Goal: Task Accomplishment & Management: Complete application form

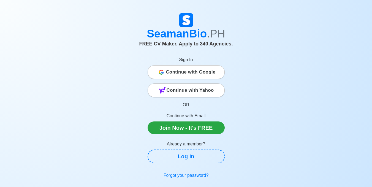
click at [194, 71] on span "Continue with Google" at bounding box center [191, 72] width 50 height 11
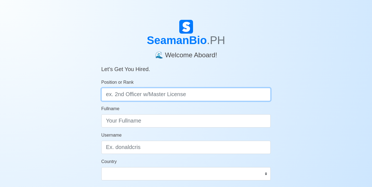
click at [156, 96] on input "Position or Rank" at bounding box center [186, 94] width 170 height 13
type input "d"
type input "Deck Cadet"
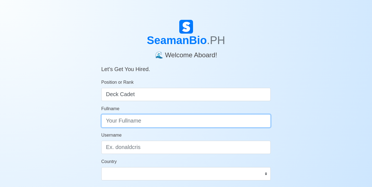
click at [142, 119] on input "Fullname" at bounding box center [186, 120] width 170 height 13
type input "s"
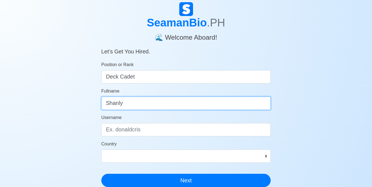
scroll to position [28, 0]
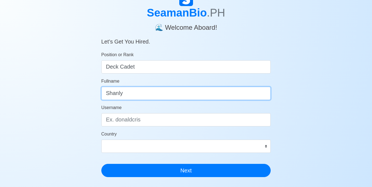
type input "Shanly"
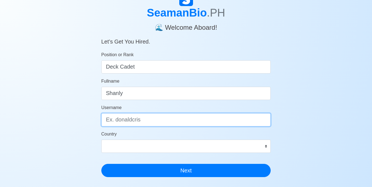
click at [139, 121] on input "Username" at bounding box center [186, 119] width 170 height 13
type input "shan"
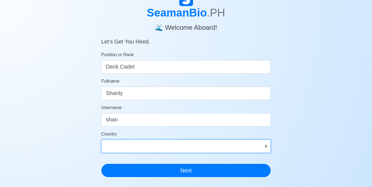
click at [129, 143] on select "Afghanistan Åland Islands Albania Algeria American Samoa Andorra Angola Anguill…" at bounding box center [186, 146] width 170 height 13
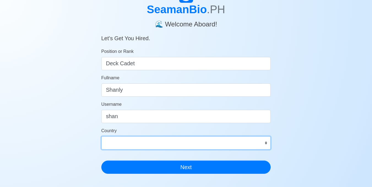
scroll to position [83, 0]
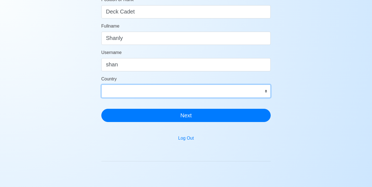
click at [156, 91] on select "Afghanistan Åland Islands Albania Algeria American Samoa Andorra Angola Anguill…" at bounding box center [186, 91] width 170 height 13
select select "PH"
click at [101, 85] on select "Afghanistan Åland Islands Albania Algeria American Samoa Andorra Angola Anguill…" at bounding box center [186, 91] width 170 height 13
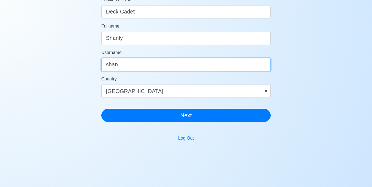
click at [130, 66] on input "shan" at bounding box center [186, 64] width 170 height 13
type input "s"
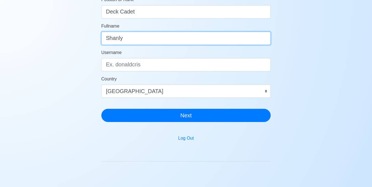
click at [144, 39] on input "Shanly" at bounding box center [186, 38] width 170 height 13
type input "Shanly Ano-os"
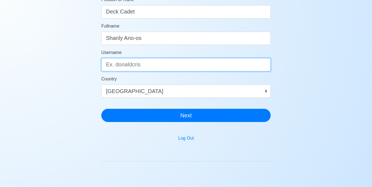
click at [142, 67] on input "Username" at bounding box center [186, 64] width 170 height 13
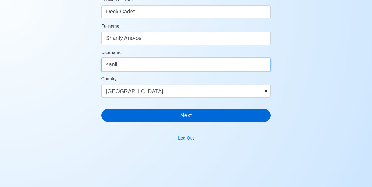
type input "sanli"
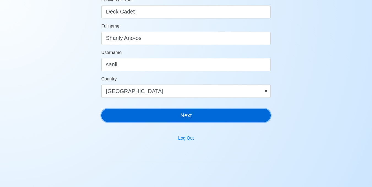
click at [158, 115] on button "Next" at bounding box center [186, 115] width 170 height 13
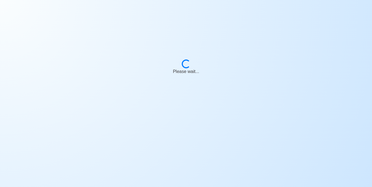
scroll to position [7, 0]
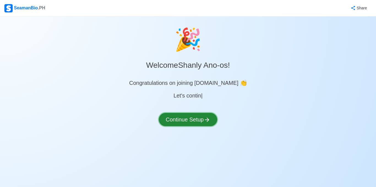
click at [189, 120] on button "Continue Setup" at bounding box center [188, 119] width 58 height 13
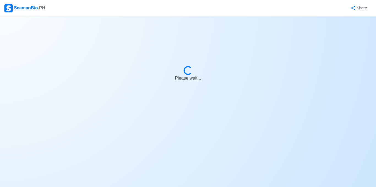
select select "Visible for Hiring"
select select "PH"
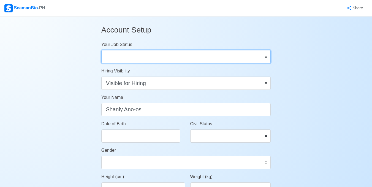
click at [263, 58] on select "Onboard Actively Looking for Job Not Looking for Job" at bounding box center [186, 56] width 170 height 13
select select "Actively Looking for Job"
click at [101, 50] on select "Onboard Actively Looking for Job Not Looking for Job" at bounding box center [186, 56] width 170 height 13
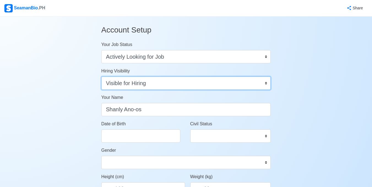
click at [164, 84] on select "Visible for Hiring Not Visible for Hiring" at bounding box center [186, 83] width 170 height 13
click at [101, 77] on select "Visible for Hiring Not Visible for Hiring" at bounding box center [186, 83] width 170 height 13
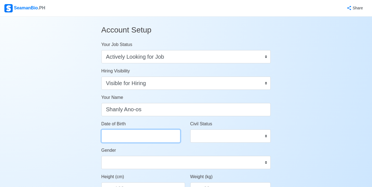
select select "****"
select select "******"
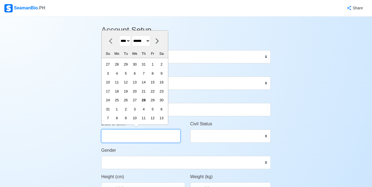
drag, startPoint x: 144, startPoint y: 132, endPoint x: 143, endPoint y: 136, distance: 3.5
click at [144, 135] on input "Date of Birth" at bounding box center [140, 135] width 79 height 13
click at [131, 42] on select "**** **** **** **** **** **** **** **** **** **** **** **** **** **** **** ****…" at bounding box center [125, 41] width 12 height 11
select select "****"
click at [119, 36] on select "**** **** **** **** **** **** **** **** **** **** **** **** **** **** **** ****…" at bounding box center [125, 41] width 12 height 11
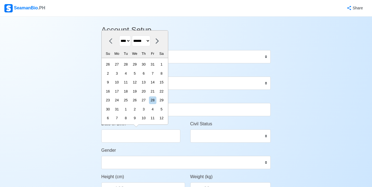
click at [143, 44] on select "******* ******** ***** ***** *** **** **** ****** ********* ******* ******** **…" at bounding box center [141, 41] width 18 height 11
select select "*****"
click at [134, 45] on select "******* ******** ***** ***** *** **** **** ****** ********* ******* ******** **…" at bounding box center [141, 41] width 18 height 11
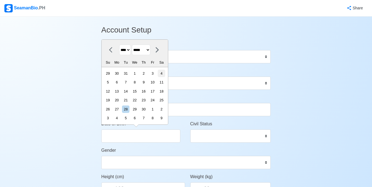
click at [165, 74] on div "4" at bounding box center [161, 73] width 7 height 7
type input "04/04/1998"
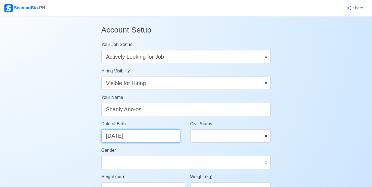
click at [135, 137] on input "04/04/1998" at bounding box center [140, 135] width 79 height 13
select select "****"
select select "*****"
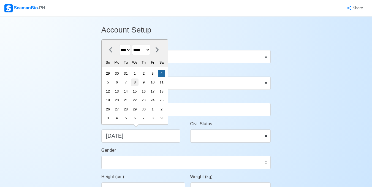
click at [139, 81] on div "8" at bounding box center [134, 81] width 7 height 7
type input "04/08/1998"
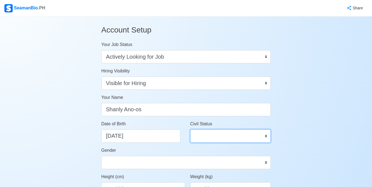
click at [223, 137] on select "Single Married Widowed Separated" at bounding box center [230, 135] width 81 height 13
select select "Single"
click at [190, 129] on select "Single Married Widowed Separated" at bounding box center [230, 135] width 81 height 13
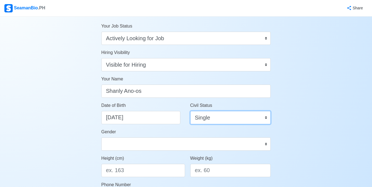
scroll to position [28, 0]
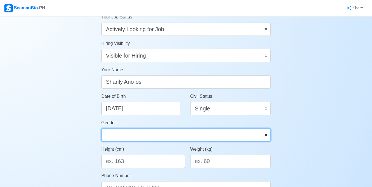
click at [190, 136] on select "Male Female" at bounding box center [186, 134] width 170 height 13
select select "[DEMOGRAPHIC_DATA]"
click at [101, 128] on select "Male Female" at bounding box center [186, 134] width 170 height 13
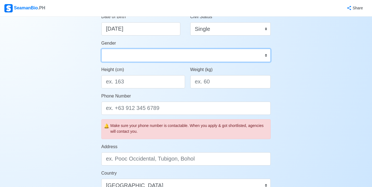
scroll to position [110, 0]
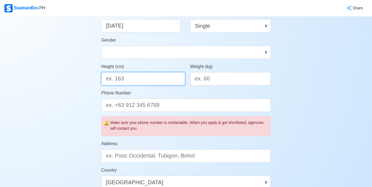
click at [148, 80] on input "Height (cm)" at bounding box center [143, 78] width 84 height 13
type input "157"
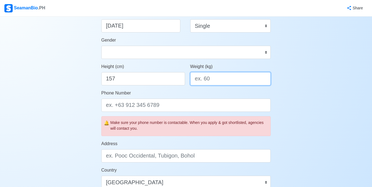
click at [207, 78] on input "Weight (kg)" at bounding box center [230, 78] width 81 height 13
click at [216, 80] on input "Weight (kg)" at bounding box center [230, 78] width 81 height 13
type input "60"
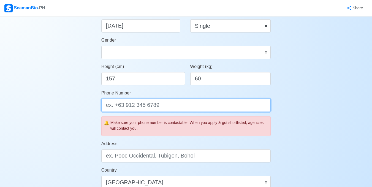
click at [154, 106] on input "Phone Number" at bounding box center [186, 105] width 170 height 13
type input "0"
type input "="
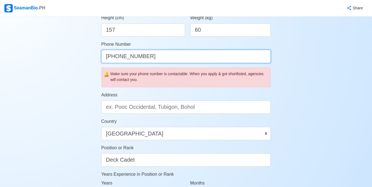
scroll to position [165, 0]
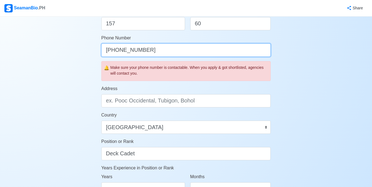
type input "+639155055395"
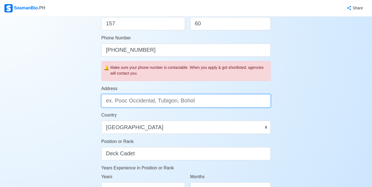
click at [153, 101] on input "Address" at bounding box center [186, 100] width 170 height 13
type input "c"
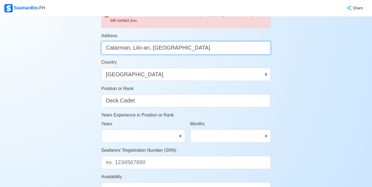
scroll to position [220, 0]
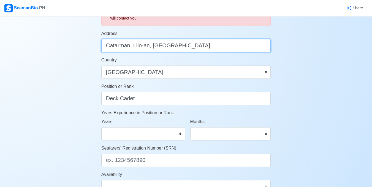
type input "Catarman, Lilo-an, Cebu"
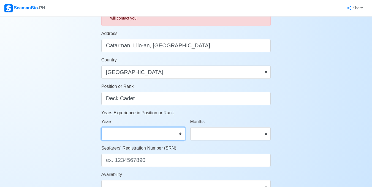
click at [180, 134] on select "0 1 2 3 4 5 6 7 8 9 10 11 12 13 14 15 16 17 18 19 20 21 22 23 24 25 26 27 28 29…" at bounding box center [143, 133] width 84 height 13
select select "0"
click at [101, 127] on select "0 1 2 3 4 5 6 7 8 9 10 11 12 13 14 15 16 17 18 19 20 21 22 23 24 25 26 27 28 29…" at bounding box center [143, 133] width 84 height 13
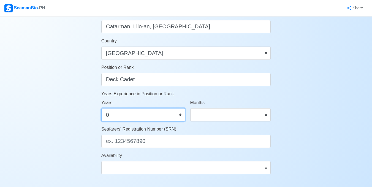
scroll to position [275, 0]
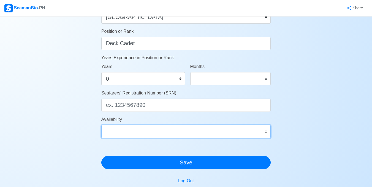
click at [224, 131] on select "Immediate Sep 2025 Oct 2025 Nov 2025 Dec 2025 Jan 2026 Feb 2026 Mar 2026 Apr 20…" at bounding box center [186, 131] width 170 height 13
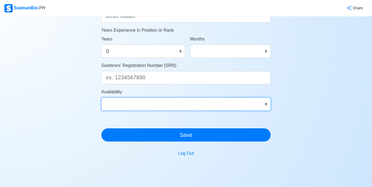
click at [157, 106] on select "Immediate Sep 2025 Oct 2025 Nov 2025 Dec 2025 Jan 2026 Feb 2026 Mar 2026 Apr 20…" at bounding box center [186, 103] width 170 height 13
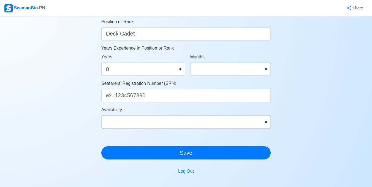
scroll to position [275, 0]
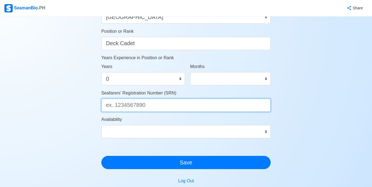
click at [155, 107] on input "Seafarers' Registration Number (SRN)" at bounding box center [186, 105] width 170 height 13
paste input "9804080092"
type input "9804080092"
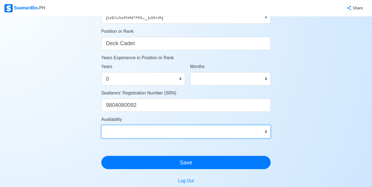
click at [141, 130] on select "Immediate Sep 2025 Oct 2025 Nov 2025 Dec 2025 Jan 2026 Feb 2026 Mar 2026 Apr 20…" at bounding box center [186, 131] width 170 height 13
click at [128, 126] on select "Immediate Sep 2025 Oct 2025 Nov 2025 Dec 2025 Jan 2026 Feb 2026 Mar 2026 Apr 20…" at bounding box center [186, 131] width 170 height 13
click at [147, 131] on select "Immediate Sep 2025 Oct 2025 Nov 2025 Dec 2025 Jan 2026 Feb 2026 Mar 2026 Apr 20…" at bounding box center [186, 131] width 170 height 13
select select "4102416000000"
click at [101, 125] on select "Immediate Sep 2025 Oct 2025 Nov 2025 Dec 2025 Jan 2026 Feb 2026 Mar 2026 Apr 20…" at bounding box center [186, 131] width 170 height 13
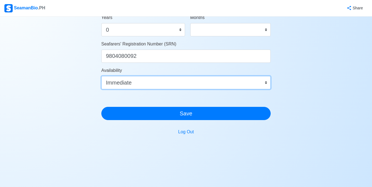
scroll to position [325, 0]
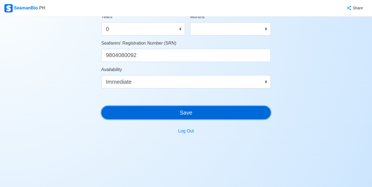
click at [184, 110] on button "Save" at bounding box center [186, 112] width 170 height 13
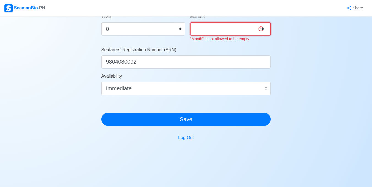
click at [245, 30] on select "0 1 2 3 4 5 6 7 8 9 10 11" at bounding box center [230, 28] width 81 height 13
select select "0"
click at [190, 22] on select "0 1 2 3 4 5 6 7 8 9 10 11" at bounding box center [230, 28] width 81 height 13
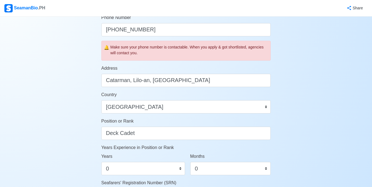
scroll to position [188, 0]
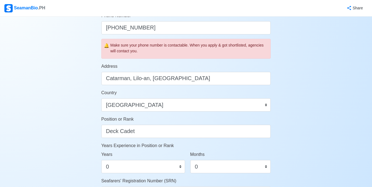
click at [141, 49] on div "Make sure your phone number is contactable. When you apply & got shortlisted, a…" at bounding box center [189, 48] width 158 height 12
click at [117, 51] on div "Make sure your phone number is contactable. When you apply & got shortlisted, a…" at bounding box center [189, 48] width 158 height 12
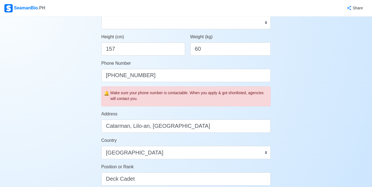
scroll to position [132, 0]
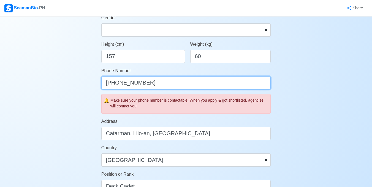
click at [116, 83] on input "+639155055395" at bounding box center [186, 82] width 170 height 13
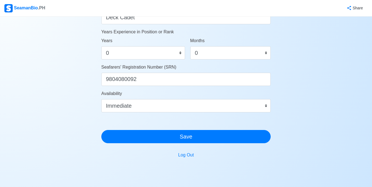
scroll to position [325, 0]
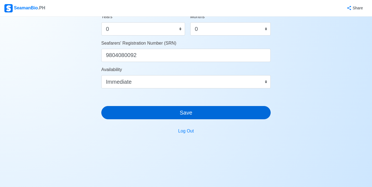
type input "09155055395"
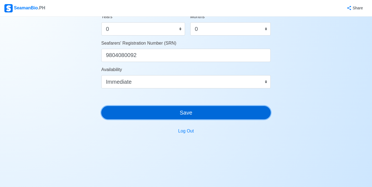
click at [159, 108] on button "Save" at bounding box center [186, 112] width 170 height 13
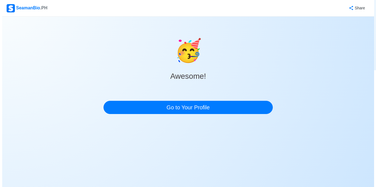
scroll to position [0, 0]
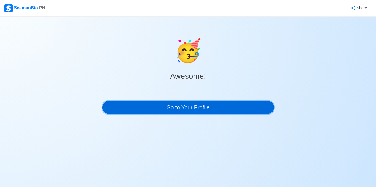
click at [197, 108] on link "Go to Your Profile" at bounding box center [188, 107] width 172 height 13
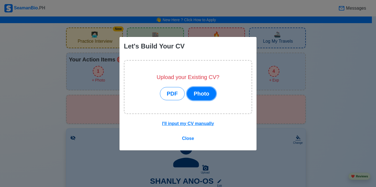
click at [198, 93] on button "Photo" at bounding box center [201, 93] width 29 height 13
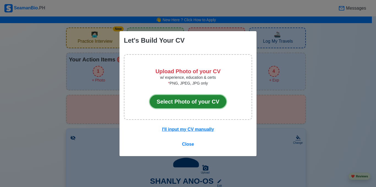
click at [178, 102] on button "Select Photo of your CV" at bounding box center [188, 101] width 77 height 13
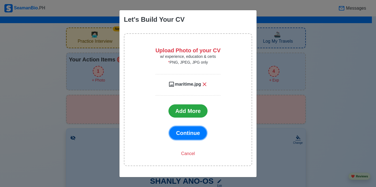
click at [195, 134] on span "Continue" at bounding box center [188, 133] width 24 height 6
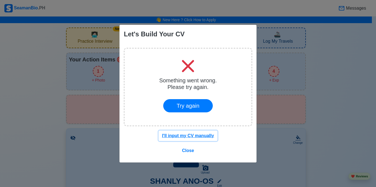
click at [189, 135] on u "I'll input my CV manually" at bounding box center [188, 135] width 52 height 5
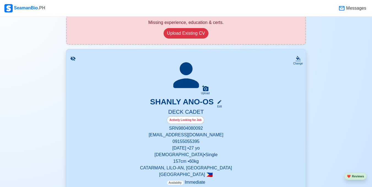
scroll to position [83, 0]
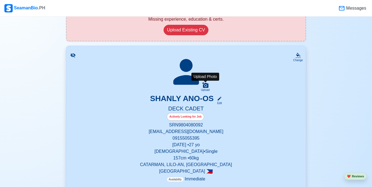
click at [206, 85] on icon at bounding box center [205, 85] width 7 height 7
click at [0, 0] on input "Upload" at bounding box center [0, 0] width 0 height 0
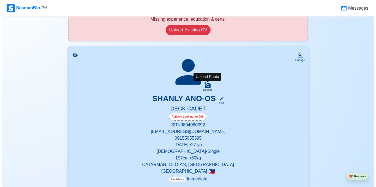
scroll to position [0, 0]
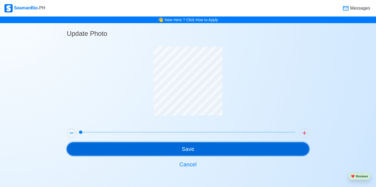
click at [216, 149] on button "Save" at bounding box center [188, 148] width 243 height 13
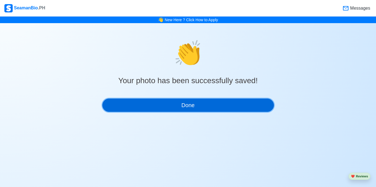
click at [207, 104] on button "Done" at bounding box center [188, 105] width 172 height 13
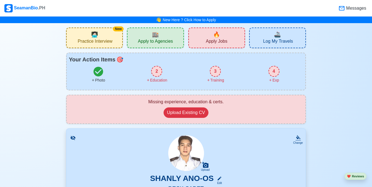
click at [158, 79] on div "Education" at bounding box center [156, 80] width 21 height 6
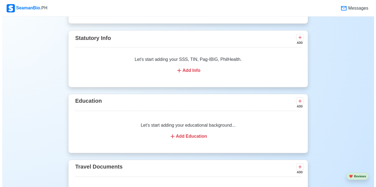
scroll to position [353, 0]
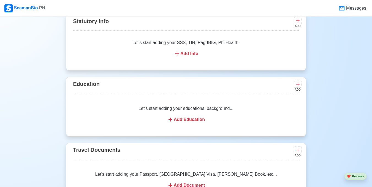
click at [181, 122] on div "Add Education" at bounding box center [186, 119] width 213 height 7
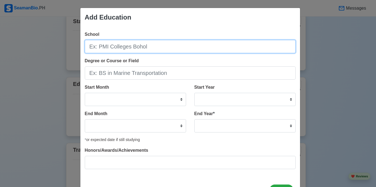
click at [119, 47] on input "School" at bounding box center [190, 46] width 211 height 13
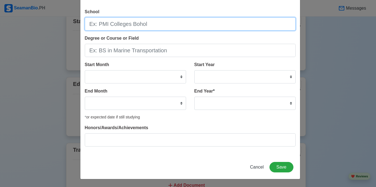
scroll to position [0, 0]
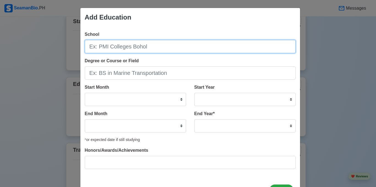
click at [121, 45] on input "School" at bounding box center [190, 46] width 211 height 13
type input "u"
type input "University of Cebu Lapu-lapu and Mandaue"
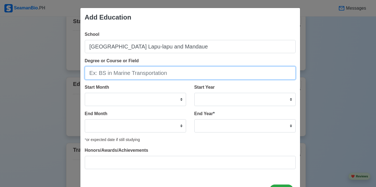
click at [151, 73] on input "Degree or Course or Field" at bounding box center [190, 72] width 211 height 13
type input "BS in Maritime Transportation"
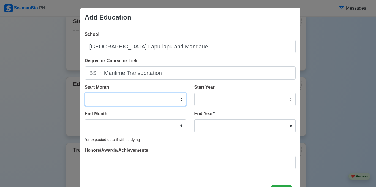
click at [175, 102] on select "January February March April May June July August September October November De…" at bounding box center [135, 99] width 101 height 13
click at [179, 101] on select "January February March April May June July August September October November De…" at bounding box center [135, 99] width 101 height 13
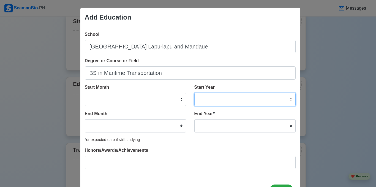
click at [288, 100] on select "2025 2024 2023 2022 2021 2020 2019 2018 2017 2016 2015 2014 2013 2012 2011 2010…" at bounding box center [244, 99] width 101 height 13
click at [232, 113] on div "End Year * 2035 2034 2033 2032 2031 2030 2029 2028 2027 2026 2025 2024 2023 202…" at bounding box center [244, 121] width 101 height 22
click at [288, 100] on select "2025 2024 2023 2022 2021 2020 2019 2018 2017 2016 2015 2014 2013 2012 2011 2010…" at bounding box center [244, 99] width 101 height 13
select select "2014"
click at [194, 93] on select "2025 2024 2023 2022 2021 2020 2019 2018 2017 2016 2015 2014 2013 2012 2011 2010…" at bounding box center [244, 99] width 101 height 13
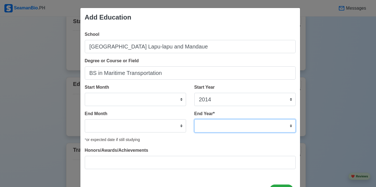
click at [245, 129] on select "2035 2034 2033 2032 2031 2030 2029 2028 2027 2026 2025 2024 2023 2022 2021 2020…" at bounding box center [244, 125] width 101 height 13
select select "2017"
click at [194, 119] on select "2035 2034 2033 2032 2031 2030 2029 2028 2027 2026 2025 2024 2023 2022 2021 2020…" at bounding box center [244, 125] width 101 height 13
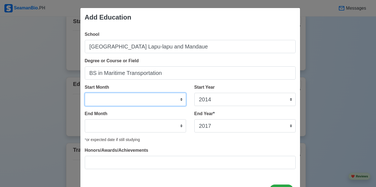
click at [166, 100] on select "January February March April May June July August September October November De…" at bounding box center [135, 99] width 101 height 13
select select "June"
click at [85, 93] on select "January February March April May June July August September October November De…" at bounding box center [135, 99] width 101 height 13
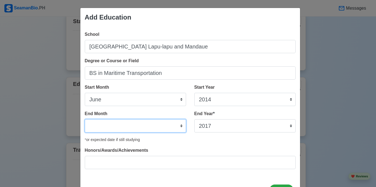
click at [180, 127] on select "January February March April May June July August September October November De…" at bounding box center [135, 125] width 101 height 13
select select "August"
click at [85, 119] on select "January February March April May June July August September October November De…" at bounding box center [135, 125] width 101 height 13
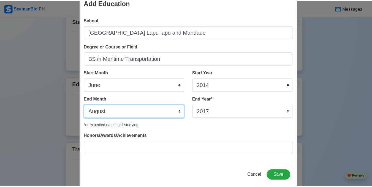
scroll to position [23, 0]
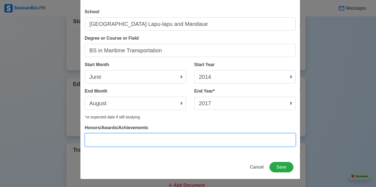
click at [115, 143] on input "Honors/Awards/Achievements" at bounding box center [190, 139] width 211 height 13
type input "n/a"
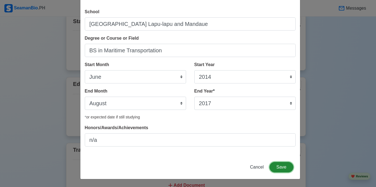
click at [277, 168] on button "Save" at bounding box center [282, 167] width 24 height 10
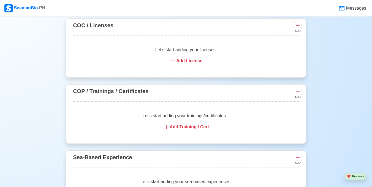
scroll to position [628, 0]
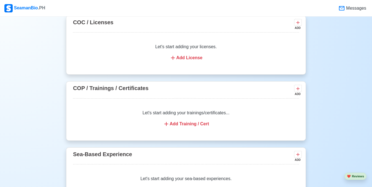
click at [186, 127] on div "Add Training / Cert" at bounding box center [186, 124] width 213 height 7
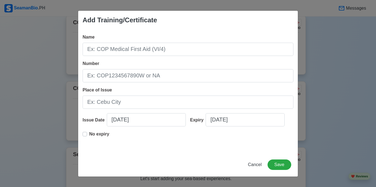
click at [89, 132] on label "No expiry" at bounding box center [99, 136] width 20 height 11
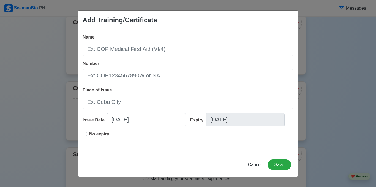
click at [89, 133] on label "No expiry" at bounding box center [99, 136] width 20 height 11
click at [29, 77] on div "Add Training/Certificate Name Number Place of Issue Issue Date 08/28/2025 Expir…" at bounding box center [188, 93] width 376 height 187
click at [260, 164] on span "Cancel" at bounding box center [255, 164] width 14 height 5
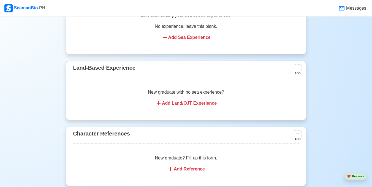
scroll to position [848, 0]
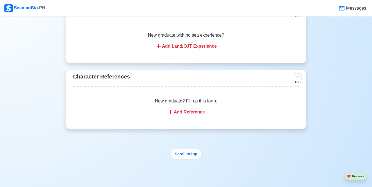
click at [183, 115] on div "Add Reference" at bounding box center [186, 112] width 213 height 7
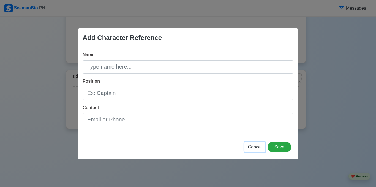
drag, startPoint x: 265, startPoint y: 147, endPoint x: 260, endPoint y: 147, distance: 5.3
click at [263, 147] on button "Cancel" at bounding box center [255, 147] width 21 height 10
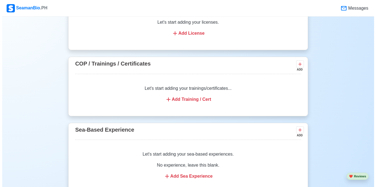
scroll to position [655, 0]
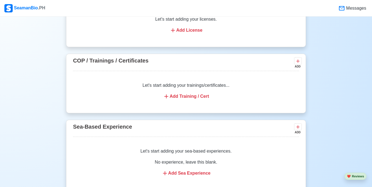
click at [180, 100] on div "Add Training / Cert" at bounding box center [186, 96] width 213 height 7
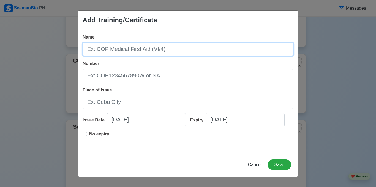
click at [124, 51] on input "Name" at bounding box center [188, 49] width 211 height 13
paste input "SHIP SECURITY AWARENESS TRAINING AND SEAFARERS WITH DESIGNATED SECURITY DUTIES"
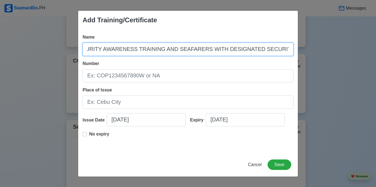
type input "SHIP SECURITY AWARENESS TRAINING AND SEAFARERS WITH DESIGNATED SECURITY DUTIES"
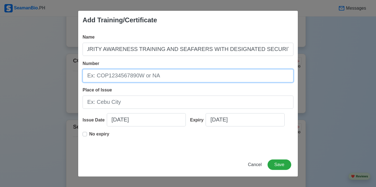
click at [111, 77] on input "Number" at bounding box center [188, 75] width 211 height 13
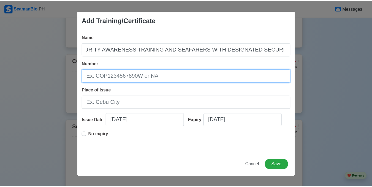
scroll to position [0, 0]
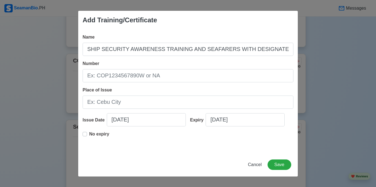
click at [89, 134] on label "No expiry" at bounding box center [99, 136] width 20 height 11
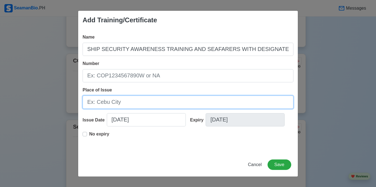
click at [120, 104] on input "Place of Issue" at bounding box center [188, 102] width 211 height 13
type input "Cebu city"
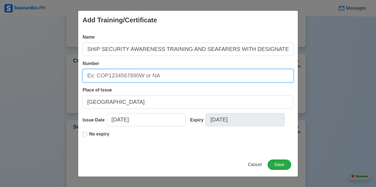
click at [121, 77] on input "Number" at bounding box center [188, 75] width 211 height 13
paste input "SDSD200010314122"
type input "SDSD200010314122"
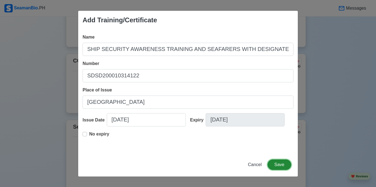
click at [280, 164] on button "Save" at bounding box center [280, 164] width 24 height 10
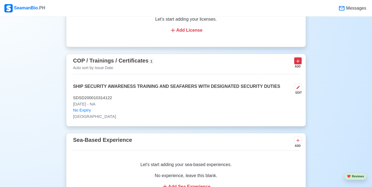
click at [298, 64] on icon at bounding box center [298, 61] width 6 height 6
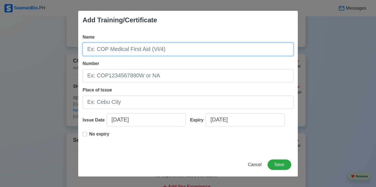
click at [122, 50] on input "Name" at bounding box center [188, 49] width 211 height 13
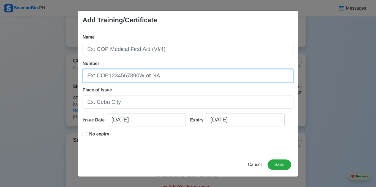
click at [107, 78] on input "Number" at bounding box center [188, 75] width 211 height 13
paste input "BT200055754322"
type input "BT200055754322"
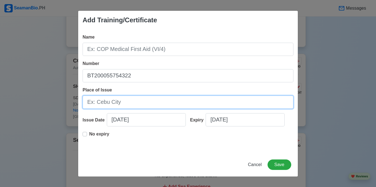
click at [129, 102] on input "Place of Issue" at bounding box center [188, 102] width 211 height 13
type input "Cebu city"
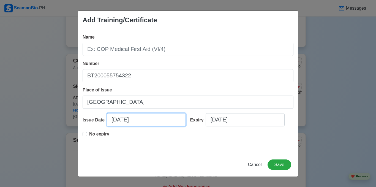
click at [145, 120] on input "08/28/2025" at bounding box center [146, 119] width 79 height 13
select select "****"
select select "******"
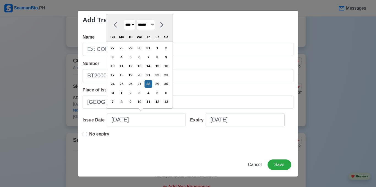
click at [135, 25] on select "**** **** **** **** **** **** **** **** **** **** **** **** **** **** **** ****…" at bounding box center [130, 24] width 12 height 11
select select "****"
click at [124, 28] on select "**** **** **** **** **** **** **** **** **** **** **** **** **** **** **** ****…" at bounding box center [130, 24] width 12 height 11
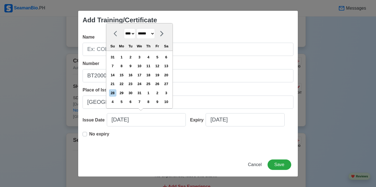
click at [155, 32] on select "******* ******** ***** ***** *** **** **** ****** ********* ******* ******** **…" at bounding box center [146, 33] width 18 height 11
select select "*****"
click at [139, 28] on select "******* ******** ***** ***** *** **** **** ****** ********* ******* ******** **…" at bounding box center [146, 33] width 18 height 11
click at [151, 93] on div "31" at bounding box center [148, 92] width 7 height 7
type input "03/31/2022"
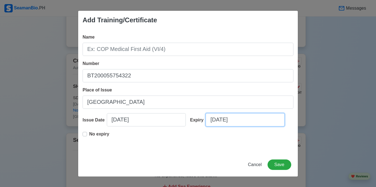
click at [239, 121] on input "08/28/2025" at bounding box center [245, 119] width 79 height 13
select select "****"
select select "******"
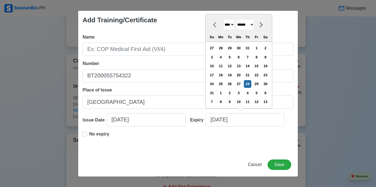
click at [235, 24] on select "**** **** **** **** **** **** **** **** **** **** **** **** **** **** **** ****…" at bounding box center [229, 24] width 12 height 11
click at [232, 26] on select "**** **** **** **** **** **** **** **** **** **** **** **** **** **** **** ****…" at bounding box center [229, 24] width 12 height 11
select select "****"
click at [223, 28] on select "**** **** **** **** **** **** **** **** **** **** **** **** **** **** **** ****…" at bounding box center [229, 24] width 12 height 11
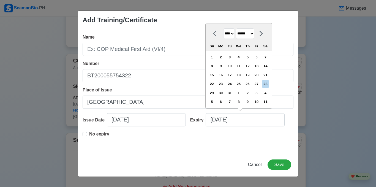
click at [254, 34] on select "******* ******** ***** ***** *** **** **** ****** ********* ******* ******** **…" at bounding box center [245, 33] width 18 height 11
select select "*****"
click at [238, 28] on select "******* ******** ***** ***** *** **** **** ****** ********* ******* ******** **…" at bounding box center [245, 33] width 18 height 11
click at [242, 93] on div "31" at bounding box center [238, 92] width 7 height 7
type input "03/31/2027"
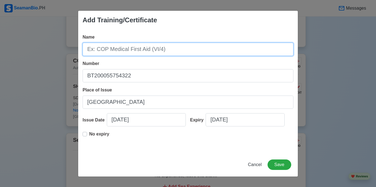
click at [158, 50] on input "Name" at bounding box center [188, 49] width 211 height 13
paste input "BT200055754322"
type input "BT200055754322"
drag, startPoint x: 142, startPoint y: 50, endPoint x: 70, endPoint y: 47, distance: 71.9
click at [70, 47] on div "Add Training/Certificate Name BT200055754322 Number BT200055754322 Place of Iss…" at bounding box center [188, 93] width 376 height 187
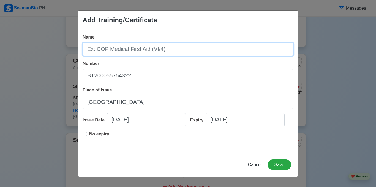
click at [160, 52] on input "Name" at bounding box center [188, 49] width 211 height 13
paste input "BASIC TRAINING"
type input "BASIC TRAINING"
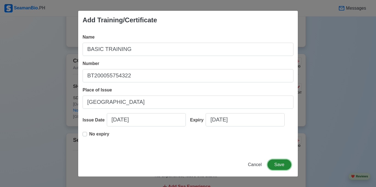
click at [283, 165] on button "Save" at bounding box center [280, 164] width 24 height 10
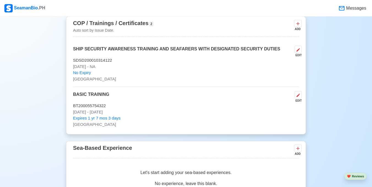
scroll to position [683, 0]
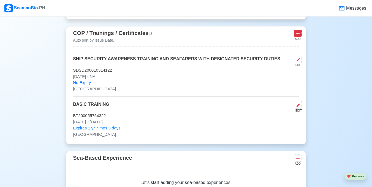
click at [299, 36] on icon at bounding box center [298, 34] width 6 height 6
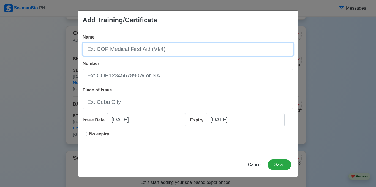
click at [142, 50] on input "Name" at bounding box center [188, 49] width 211 height 13
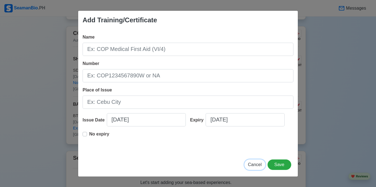
click at [258, 163] on span "Cancel" at bounding box center [255, 164] width 14 height 5
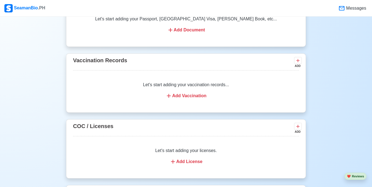
scroll to position [490, 0]
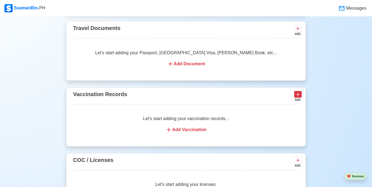
click at [298, 97] on icon at bounding box center [298, 95] width 6 height 6
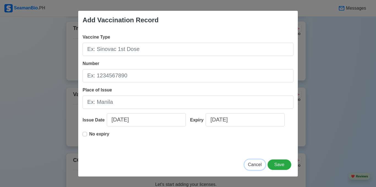
click at [259, 164] on span "Cancel" at bounding box center [255, 164] width 14 height 5
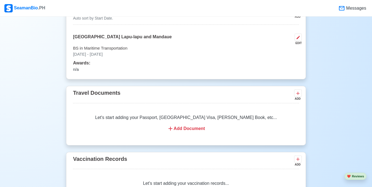
scroll to position [435, 0]
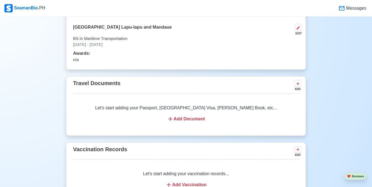
click at [183, 120] on div "Add Document" at bounding box center [186, 119] width 213 height 7
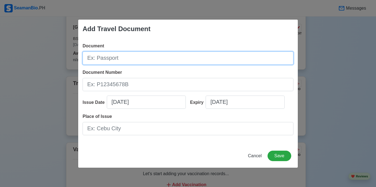
click at [131, 60] on input "Document" at bounding box center [188, 57] width 211 height 13
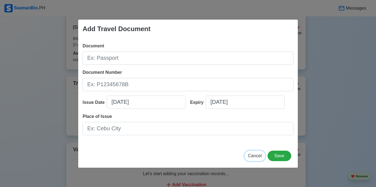
click at [256, 155] on span "Cancel" at bounding box center [255, 155] width 14 height 5
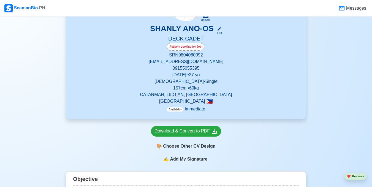
scroll to position [160, 0]
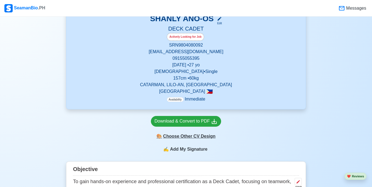
click at [188, 137] on div "🎨 Choose Other CV Design" at bounding box center [186, 136] width 70 height 10
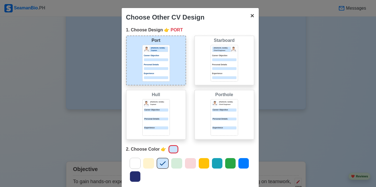
click at [250, 16] on span "×" at bounding box center [252, 15] width 4 height 7
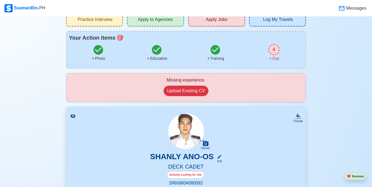
scroll to position [0, 0]
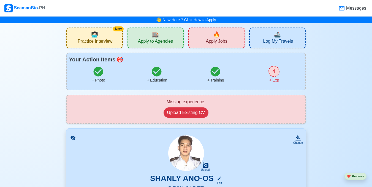
click at [159, 41] on span "Apply to Agencies" at bounding box center [155, 42] width 35 height 7
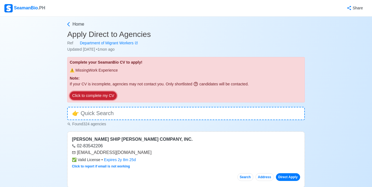
click at [105, 95] on button "Click to complete my CV" at bounding box center [93, 95] width 47 height 9
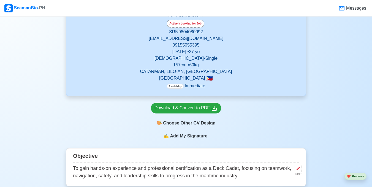
scroll to position [248, 0]
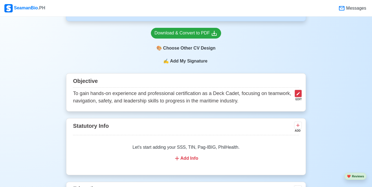
click at [297, 94] on icon at bounding box center [298, 93] width 4 height 4
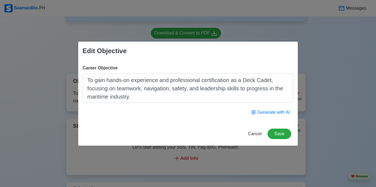
click at [180, 100] on textarea "To gain hands-on experience and professional certification as a Deck Cadet, foc…" at bounding box center [188, 88] width 211 height 29
click at [283, 135] on button "Save" at bounding box center [280, 134] width 24 height 10
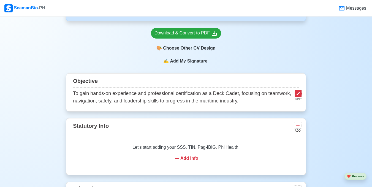
click at [297, 95] on icon at bounding box center [298, 93] width 3 height 3
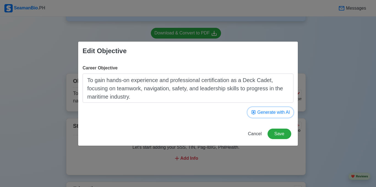
click at [277, 113] on button "Generate with AI" at bounding box center [271, 112] width 46 height 10
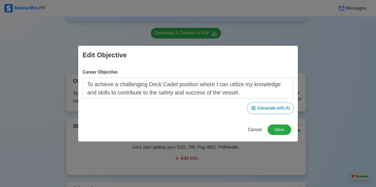
click at [268, 109] on button "Generate with AI" at bounding box center [271, 108] width 46 height 10
type textarea "To acquire experience and skills in maritime operations, I aim to secure a Deck…"
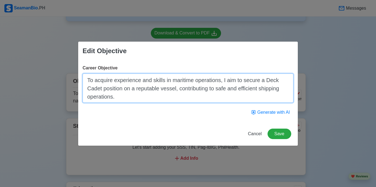
drag, startPoint x: 127, startPoint y: 99, endPoint x: 124, endPoint y: 99, distance: 2.8
click at [126, 99] on textarea "To acquire experience and skills in maritime operations, I aim to secure a Deck…" at bounding box center [188, 88] width 211 height 29
drag, startPoint x: 120, startPoint y: 99, endPoint x: 82, endPoint y: 79, distance: 42.5
click at [82, 79] on div "Career Objective To acquire experience and skills in maritime operations, I aim…" at bounding box center [188, 91] width 220 height 62
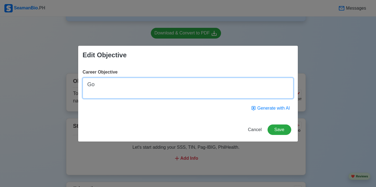
click at [129, 89] on textarea "Go" at bounding box center [188, 88] width 211 height 21
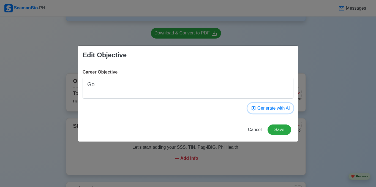
click at [267, 107] on button "Generate with AI" at bounding box center [271, 108] width 46 height 10
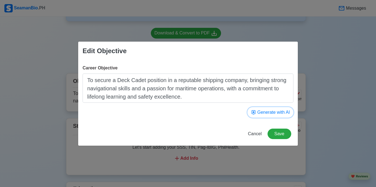
click at [254, 112] on icon "button" at bounding box center [254, 112] width 4 height 4
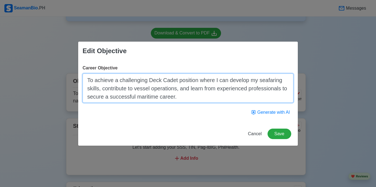
drag, startPoint x: 169, startPoint y: 97, endPoint x: 84, endPoint y: 77, distance: 86.9
click at [84, 77] on textarea "To achieve a challenging Deck Cadet position where I can develop my seafaring s…" at bounding box center [188, 88] width 211 height 29
paste textarea "Dedicated and motivated individual seeking an entry-level position onboard as D…"
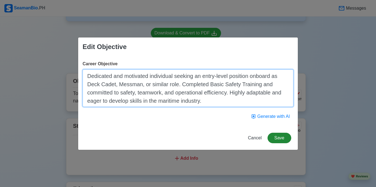
type textarea "Dedicated and motivated individual seeking an entry-level position onboard as D…"
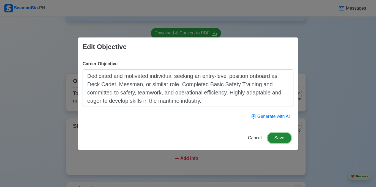
click at [278, 137] on button "Save" at bounding box center [280, 138] width 24 height 10
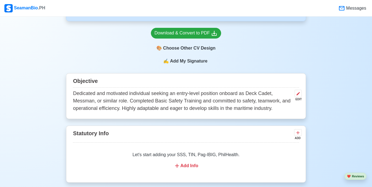
click at [188, 60] on span "Add My Signature" at bounding box center [189, 61] width 40 height 7
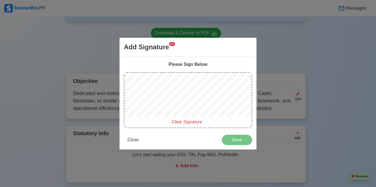
click at [186, 122] on span "Clear Signature" at bounding box center [187, 122] width 31 height 5
click at [182, 123] on span "Clear Signature" at bounding box center [187, 122] width 31 height 5
click at [180, 122] on span "Clear Signature" at bounding box center [187, 122] width 31 height 5
click at [180, 123] on span "Clear Signature" at bounding box center [187, 122] width 31 height 5
click at [183, 122] on span "Clear Signature" at bounding box center [187, 122] width 31 height 5
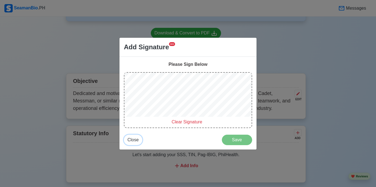
click at [135, 139] on span "Close" at bounding box center [133, 139] width 11 height 5
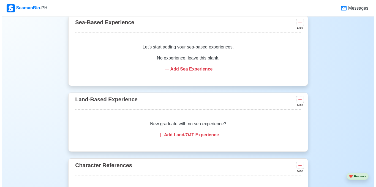
scroll to position [826, 0]
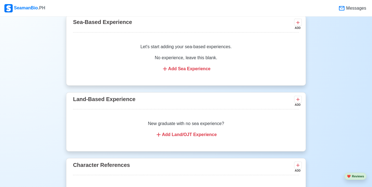
click at [181, 71] on div "Add Sea Experience" at bounding box center [186, 69] width 213 height 7
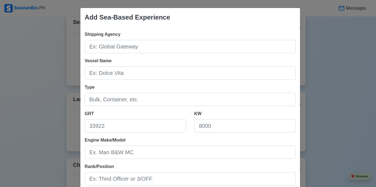
click at [339, 53] on div "Add Sea-Based Experience Shipping Agency Vessel Name Type GRT KW Engine Make/Mo…" at bounding box center [188, 93] width 376 height 187
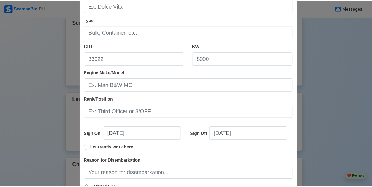
scroll to position [127, 0]
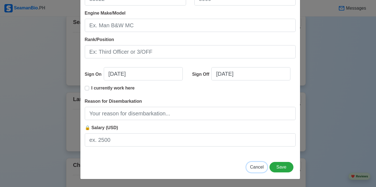
click at [257, 167] on span "Cancel" at bounding box center [257, 167] width 14 height 5
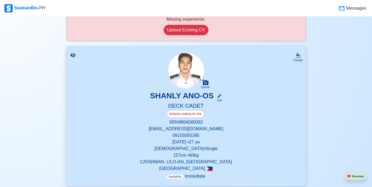
scroll to position [0, 0]
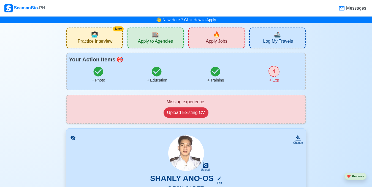
click at [342, 8] on icon at bounding box center [342, 8] width 6 height 4
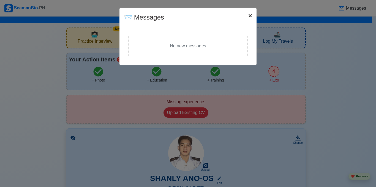
click at [253, 17] on button "× Close" at bounding box center [250, 15] width 13 height 15
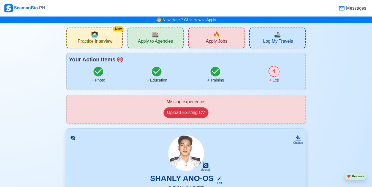
click at [275, 74] on div "4" at bounding box center [274, 71] width 11 height 11
click at [160, 41] on span "Apply to Agencies" at bounding box center [155, 42] width 35 height 7
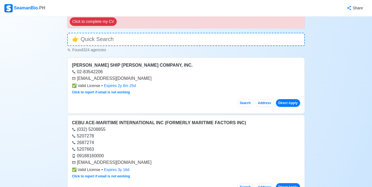
scroll to position [83, 0]
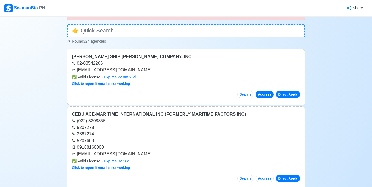
click at [264, 95] on button "Address" at bounding box center [265, 95] width 18 height 8
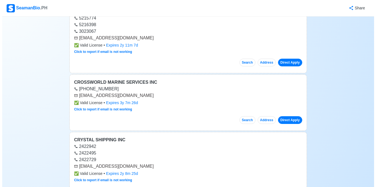
scroll to position [964, 0]
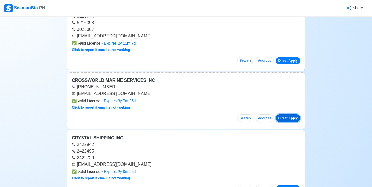
click at [287, 119] on button "Direct Apply" at bounding box center [288, 118] width 24 height 8
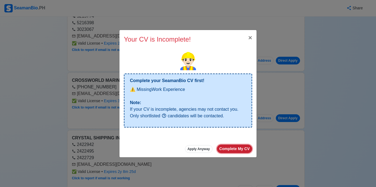
click at [242, 150] on button "Complete My CV" at bounding box center [234, 149] width 35 height 9
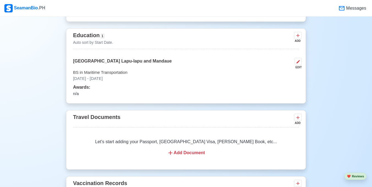
scroll to position [441, 0]
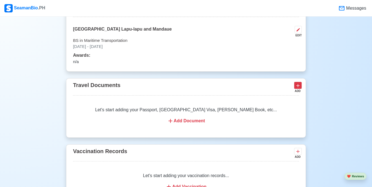
click at [297, 87] on icon at bounding box center [297, 85] width 3 height 3
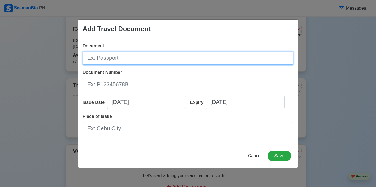
click at [116, 61] on input "Document" at bounding box center [188, 57] width 211 height 13
click at [121, 57] on input "Document" at bounding box center [188, 57] width 211 height 13
type input "Passport"
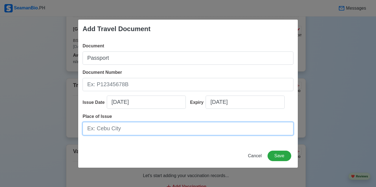
click at [124, 130] on input "Place of Issue" at bounding box center [188, 128] width 211 height 13
type input "Cebu city"
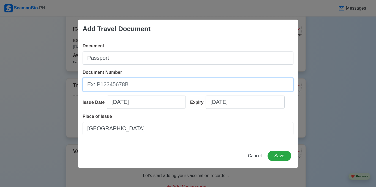
click at [129, 82] on input "Document Number" at bounding box center [188, 84] width 211 height 13
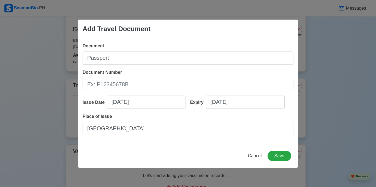
click at [311, 21] on div "Add Travel Document Document Passport Document Number Issue Date 08/28/2025 Exp…" at bounding box center [188, 93] width 376 height 187
click at [320, 21] on div "Add Travel Document Document Passport Document Number Issue Date 08/28/2025 Exp…" at bounding box center [188, 93] width 376 height 187
click at [254, 160] on button "Cancel" at bounding box center [255, 156] width 21 height 10
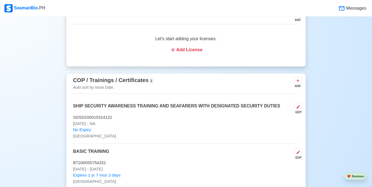
scroll to position [633, 0]
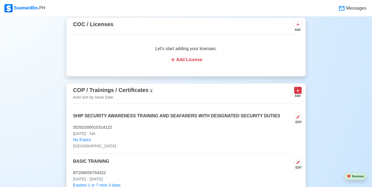
click at [297, 93] on icon at bounding box center [298, 91] width 6 height 6
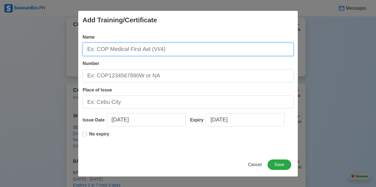
click at [116, 51] on input "Name" at bounding box center [188, 49] width 211 height 13
click at [117, 50] on input "Name" at bounding box center [188, 49] width 211 height 13
paste input "NATIONAL CERTIFICATE I"
click at [160, 50] on input "NATIONAL CERTIFICATE I" at bounding box center [188, 49] width 211 height 13
click at [165, 49] on input "NATIONAL CERTIFICATE I" at bounding box center [188, 49] width 211 height 13
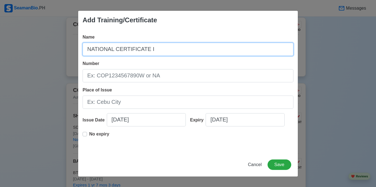
paste input "SHIP'S CATERING SERVICES"
click at [147, 50] on input "NATIONAL CERTIFICATE I SHIP'S CATERING SERVICES" at bounding box center [188, 49] width 211 height 13
type input "NATIONAL CERTIFICATE I IN SHIP'S CATERING SERVICES"
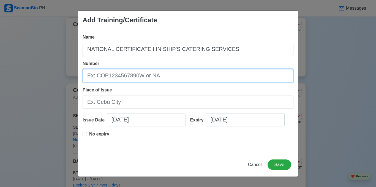
drag, startPoint x: 143, startPoint y: 77, endPoint x: 140, endPoint y: 69, distance: 9.1
click at [143, 77] on input "Number" at bounding box center [188, 75] width 211 height 13
click at [137, 77] on input "Number" at bounding box center [188, 75] width 211 height 13
paste input "23072201138044"
type input "23072201138044"
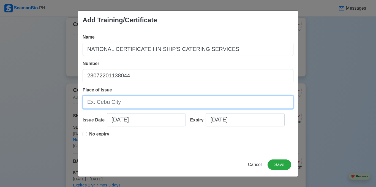
click at [127, 107] on input "Place of Issue" at bounding box center [188, 102] width 211 height 13
type input "c"
type input "Cebu city"
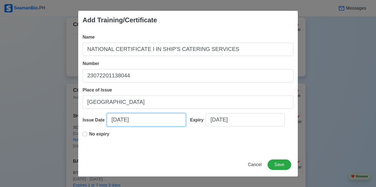
click at [140, 118] on input "08/28/2025" at bounding box center [146, 119] width 79 height 13
select select "****"
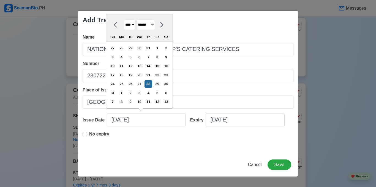
click at [155, 24] on select "******* ******** ***** ***** *** **** **** ****** ********* ******* ******** **…" at bounding box center [146, 24] width 18 height 11
select select "********"
click at [139, 28] on select "******* ******** ***** ***** *** **** **** ****** ********* ******* ******** **…" at bounding box center [146, 24] width 18 height 11
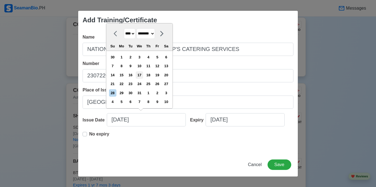
click at [143, 75] on div "17" at bounding box center [139, 74] width 7 height 7
type input "12/17/2025"
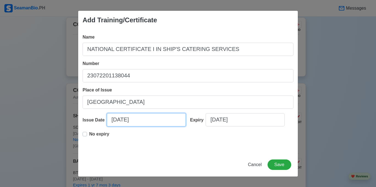
click at [128, 121] on input "12/17/2025" at bounding box center [146, 119] width 79 height 13
select select "****"
select select "********"
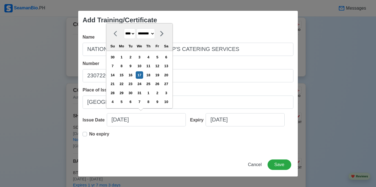
click at [135, 35] on select "**** **** **** **** **** **** **** **** **** **** **** **** **** **** **** ****…" at bounding box center [130, 33] width 12 height 11
select select "****"
click at [124, 28] on select "**** **** **** **** **** **** **** **** **** **** **** **** **** **** **** ****…" at bounding box center [130, 33] width 12 height 11
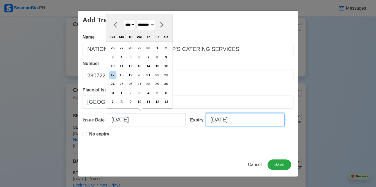
select select "****"
select select "******"
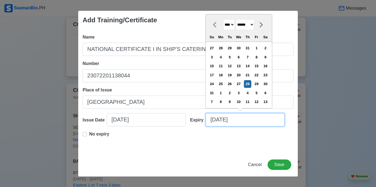
click at [229, 120] on input "08/28/2025" at bounding box center [245, 119] width 79 height 13
click at [235, 24] on select "**** **** **** **** **** **** **** **** **** **** **** **** **** **** **** ****…" at bounding box center [229, 24] width 12 height 11
select select "****"
click at [223, 28] on select "**** **** **** **** **** **** **** **** **** **** **** **** **** **** **** ****…" at bounding box center [229, 24] width 12 height 11
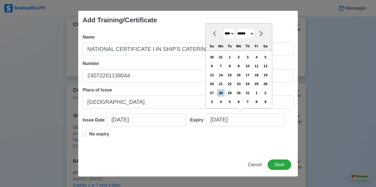
click at [253, 35] on select "******* ******** ***** ***** *** **** **** ****** ********* ******* ******** **…" at bounding box center [245, 33] width 18 height 11
select select "********"
click at [238, 28] on select "******* ******** ***** ***** *** **** **** ****** ********* ******* ******** **…" at bounding box center [245, 33] width 18 height 11
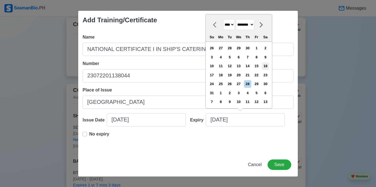
click at [269, 66] on div "16" at bounding box center [265, 65] width 7 height 7
type input "12/16/2028"
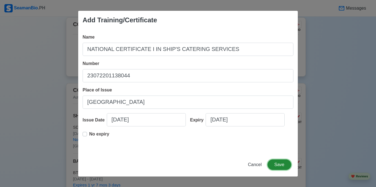
click at [276, 166] on button "Save" at bounding box center [280, 164] width 24 height 10
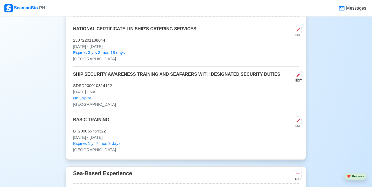
scroll to position [688, 0]
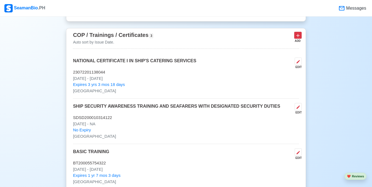
click at [298, 37] on icon at bounding box center [298, 36] width 6 height 6
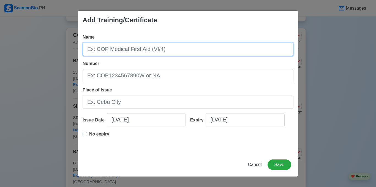
click at [156, 51] on input "Name" at bounding box center [188, 49] width 211 height 13
type input "Consolidated MARPOL 73/78, Annexes I-VI"
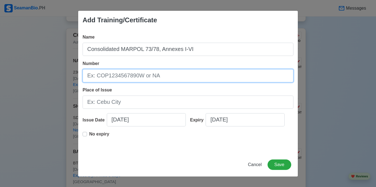
click at [135, 77] on input "Number" at bounding box center [188, 75] width 211 height 13
type input "c"
type input "CSM22-02OT0855-0455"
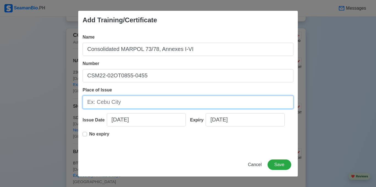
click at [124, 102] on input "Place of Issue" at bounding box center [188, 102] width 211 height 13
type input "Cebu city"
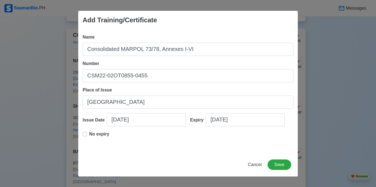
click at [89, 134] on label "No expiry" at bounding box center [99, 136] width 20 height 11
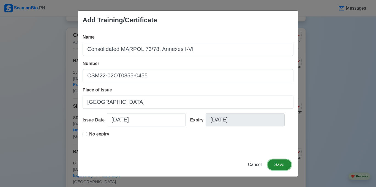
click at [275, 164] on button "Save" at bounding box center [280, 164] width 24 height 10
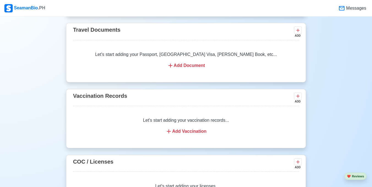
scroll to position [496, 0]
click at [199, 132] on div "Add Vaccination" at bounding box center [186, 131] width 213 height 7
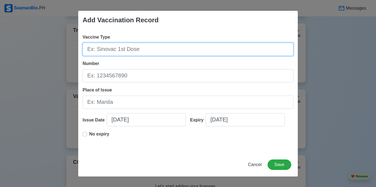
click at [109, 52] on input "Vaccine Type" at bounding box center [188, 49] width 211 height 13
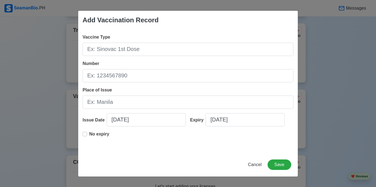
click at [349, 58] on div "Add Vaccination Record Vaccine Type Number Place of Issue Issue Date 08/28/2025…" at bounding box center [188, 93] width 376 height 187
drag, startPoint x: 2, startPoint y: 107, endPoint x: 7, endPoint y: 110, distance: 5.4
click at [3, 107] on div "Add Vaccination Record Vaccine Type Number Place of Issue Issue Date 08/28/2025…" at bounding box center [188, 93] width 376 height 187
click at [255, 165] on span "Cancel" at bounding box center [255, 164] width 14 height 5
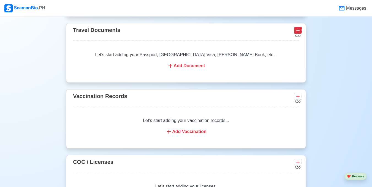
click at [297, 30] on icon at bounding box center [298, 31] width 6 height 6
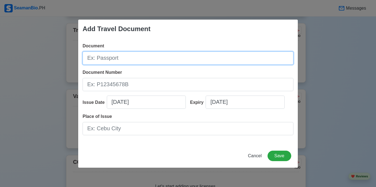
click at [141, 54] on input "Document" at bounding box center [188, 57] width 211 height 13
type input "p"
type input "Passport"
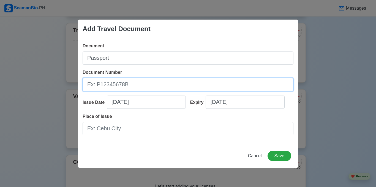
click at [153, 86] on input "Document Number" at bounding box center [188, 84] width 211 height 13
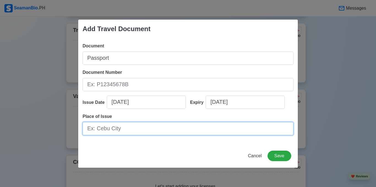
click at [160, 134] on input "Place of Issue" at bounding box center [188, 128] width 211 height 13
type input "Cebu city"
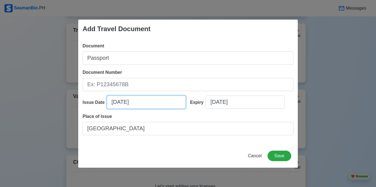
click at [125, 99] on input "08/28/2025" at bounding box center [146, 102] width 79 height 13
select select "****"
select select "******"
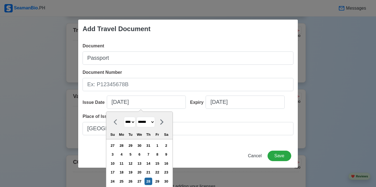
click at [133, 122] on select "**** **** **** **** **** **** **** **** **** **** **** **** **** **** **** ****…" at bounding box center [130, 122] width 12 height 11
select select "****"
click at [124, 117] on select "**** **** **** **** **** **** **** **** **** **** **** **** **** **** **** ****…" at bounding box center [130, 122] width 12 height 11
click at [155, 121] on select "******* ******** ***** ***** *** **** **** ****** ********* ******* ******** **…" at bounding box center [146, 122] width 18 height 11
select select "*****"
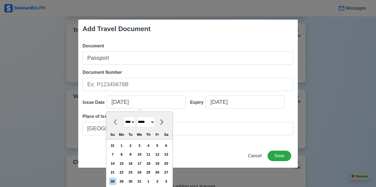
click at [137, 117] on select "******* ******** ***** ***** *** **** **** ****** ********* ******* ******** **…" at bounding box center [146, 122] width 18 height 11
click at [124, 163] on div "14" at bounding box center [121, 163] width 7 height 7
type input "03/14/2022"
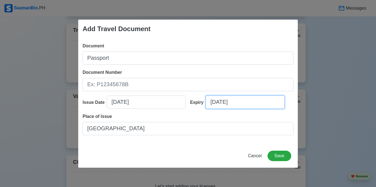
click at [219, 104] on input "08/28/2025" at bounding box center [245, 102] width 79 height 13
select select "****"
select select "******"
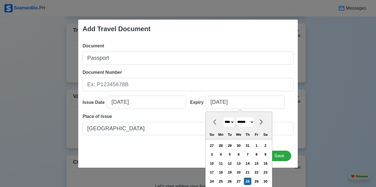
click at [232, 124] on select "**** **** **** **** **** **** **** **** **** **** **** **** **** **** **** ****…" at bounding box center [229, 122] width 12 height 11
select select "****"
click at [223, 117] on select "**** **** **** **** **** **** **** **** **** **** **** **** **** **** **** ****…" at bounding box center [229, 122] width 12 height 11
click at [254, 121] on select "******* ******** ***** ***** *** **** **** ****** ********* ******* ******** **…" at bounding box center [245, 122] width 18 height 11
select select "*****"
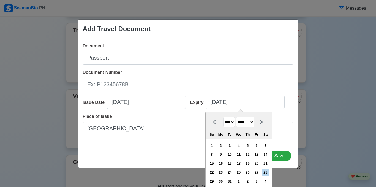
click at [236, 117] on select "******* ******** ***** ***** *** **** **** ****** ********* ******* ******** **…" at bounding box center [245, 122] width 18 height 11
click at [267, 153] on div "13" at bounding box center [265, 154] width 7 height 7
type input "03/13/2032"
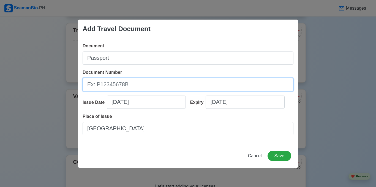
click at [134, 85] on input "Document Number" at bounding box center [188, 84] width 211 height 13
type input "P9166370B"
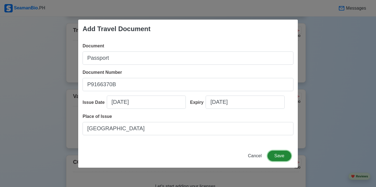
click at [273, 158] on button "Save" at bounding box center [280, 156] width 24 height 10
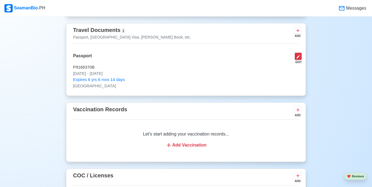
click at [301, 59] on button at bounding box center [298, 56] width 7 height 7
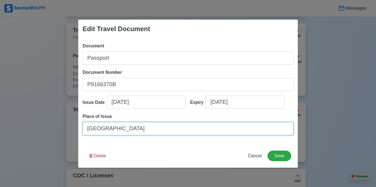
click at [112, 128] on input "Cebu city" at bounding box center [188, 128] width 211 height 13
type input "C"
type input "DFA MANILA"
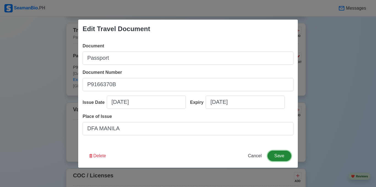
click at [281, 159] on button "Save" at bounding box center [280, 156] width 24 height 10
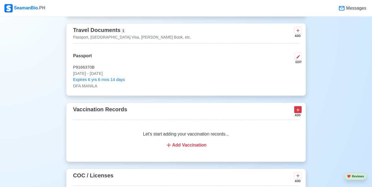
click at [300, 112] on icon at bounding box center [298, 110] width 6 height 6
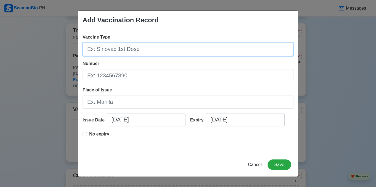
click at [136, 53] on input "Vaccine Type" at bounding box center [188, 49] width 211 height 13
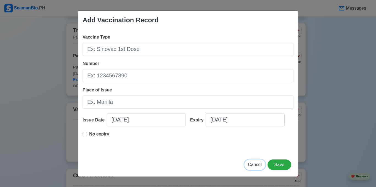
click at [259, 165] on span "Cancel" at bounding box center [255, 164] width 14 height 5
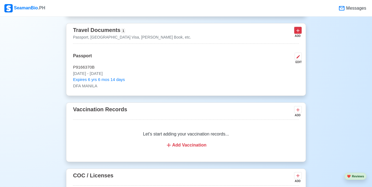
click at [299, 32] on icon at bounding box center [298, 31] width 6 height 6
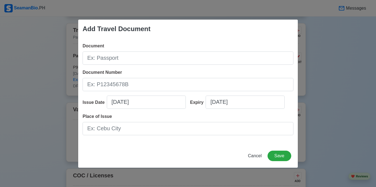
click at [9, 58] on div "Add Travel Document Document Document Number Issue Date 08/28/2025 Expiry 08/28…" at bounding box center [188, 93] width 376 height 187
click at [259, 156] on span "Cancel" at bounding box center [255, 155] width 14 height 5
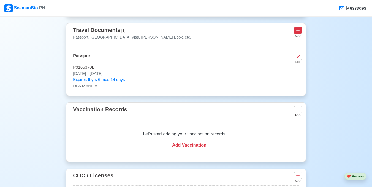
click at [299, 31] on icon at bounding box center [298, 31] width 6 height 6
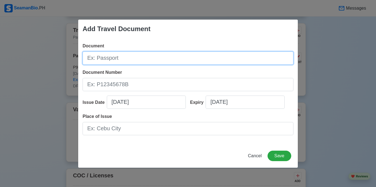
click at [148, 58] on input "Document" at bounding box center [188, 57] width 211 height 13
type input "S"
type input "s"
click at [86, 59] on input "Seamans book" at bounding box center [188, 57] width 211 height 13
click at [149, 58] on input "Seaferer Record Seamans book" at bounding box center [188, 57] width 211 height 13
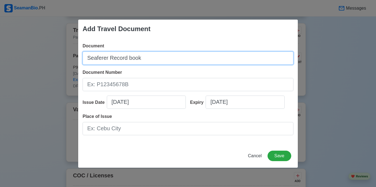
click at [107, 58] on input "Seaferer Record book" at bounding box center [188, 57] width 211 height 13
type input "Seaferer's Record book"
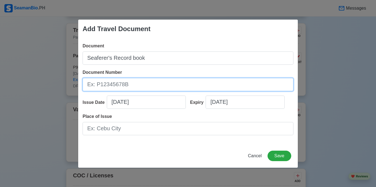
click at [140, 87] on input "Document Number" at bounding box center [188, 84] width 211 height 13
click at [137, 88] on input "Document Number" at bounding box center [188, 84] width 211 height 13
type input "a"
type input "A0155303"
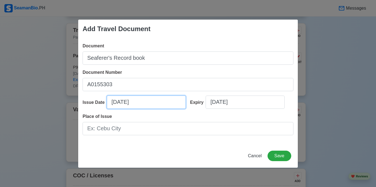
select select "****"
select select "******"
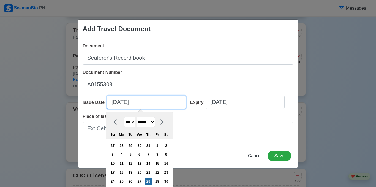
click at [139, 99] on input "08/28/2025" at bounding box center [146, 102] width 79 height 13
click at [135, 120] on select "**** **** **** **** **** **** **** **** **** **** **** **** **** **** **** ****…" at bounding box center [130, 122] width 12 height 11
select select "****"
click at [124, 117] on select "**** **** **** **** **** **** **** **** **** **** **** **** **** **** **** ****…" at bounding box center [130, 122] width 12 height 11
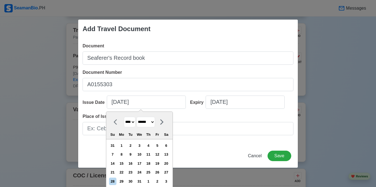
click at [155, 121] on select "******* ******** ***** ***** *** **** **** ****** ********* ******* ******** **…" at bounding box center [146, 122] width 18 height 11
select select "***"
click at [137, 117] on select "******* ******** ***** ***** *** **** **** ****** ********* ******* ******** **…" at bounding box center [146, 122] width 18 height 11
click at [124, 146] on div "2" at bounding box center [121, 145] width 7 height 7
type input "05/02/2022"
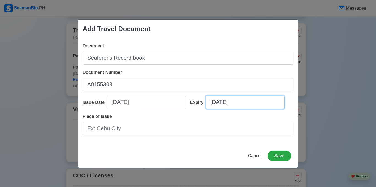
click at [227, 104] on input "08/28/2025" at bounding box center [245, 102] width 79 height 13
select select "****"
select select "******"
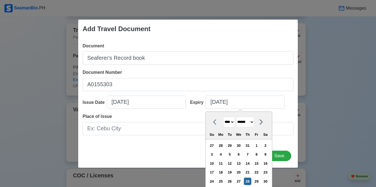
click at [233, 123] on select "**** **** **** **** **** **** **** **** **** **** **** **** **** **** **** ****…" at bounding box center [229, 122] width 12 height 11
select select "****"
click at [223, 117] on select "**** **** **** **** **** **** **** **** **** **** **** **** **** **** **** ****…" at bounding box center [229, 122] width 12 height 11
click at [254, 121] on select "******* ******** ***** ***** *** **** **** ****** ********* ******* ******** **…" at bounding box center [245, 122] width 18 height 11
select select "***"
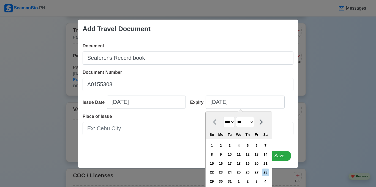
click at [236, 117] on select "******* ******** ***** ***** *** **** **** ****** ********* ******* ******** **…" at bounding box center [245, 122] width 18 height 11
click at [216, 153] on div "2" at bounding box center [211, 154] width 7 height 7
type input "05/02/2032"
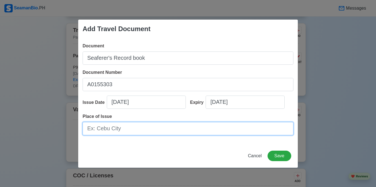
click at [122, 128] on input "Place of Issue" at bounding box center [188, 128] width 211 height 13
type input "C"
type input "Cebu city"
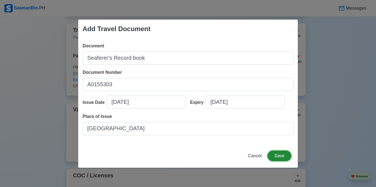
click at [281, 154] on button "Save" at bounding box center [280, 156] width 24 height 10
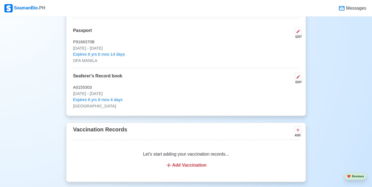
scroll to position [551, 0]
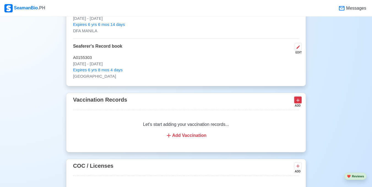
click at [297, 101] on icon at bounding box center [298, 100] width 6 height 6
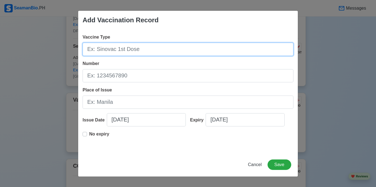
click at [106, 51] on input "Vaccine Type" at bounding box center [188, 49] width 211 height 13
type input "y"
type input "Yellow fever"
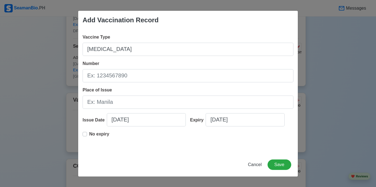
click at [89, 134] on label "No expiry" at bounding box center [99, 136] width 20 height 11
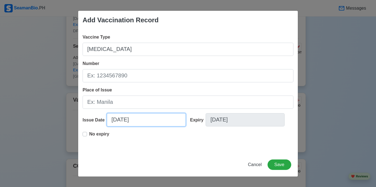
select select "****"
select select "******"
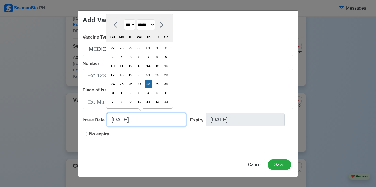
click at [137, 121] on input "08/28/2025" at bounding box center [146, 119] width 79 height 13
click at [135, 25] on select "**** **** **** **** **** **** **** **** **** **** **** **** **** **** **** ****…" at bounding box center [130, 24] width 12 height 11
select select "****"
click at [124, 28] on select "**** **** **** **** **** **** **** **** **** **** **** **** **** **** **** ****…" at bounding box center [130, 24] width 12 height 11
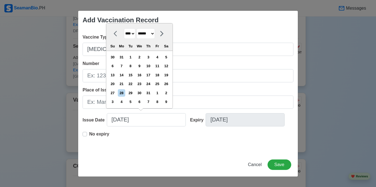
click at [155, 34] on select "******* ******** ***** ***** *** **** **** ****** ********* ******* ******** **…" at bounding box center [146, 33] width 18 height 11
select select "********"
click at [139, 28] on select "******* ******** ***** ***** *** **** **** ****** ********* ******* ******** **…" at bounding box center [146, 33] width 18 height 11
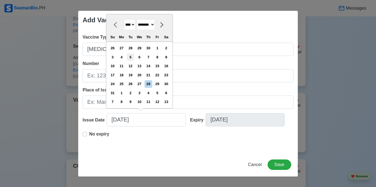
click at [134, 58] on div "5" at bounding box center [130, 56] width 7 height 7
type input "12/05/2023"
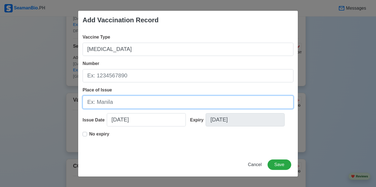
click at [105, 103] on input "Place of Issue" at bounding box center [188, 102] width 211 height 13
type input "c"
type input "Cebu city"
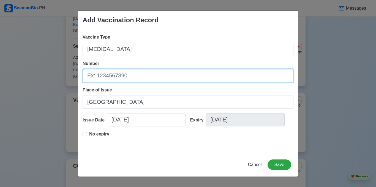
click at [121, 77] on input "Number" at bounding box center [188, 75] width 211 height 13
click at [114, 75] on input "Number" at bounding box center [188, 75] width 211 height 13
type input "QB-2023-002991"
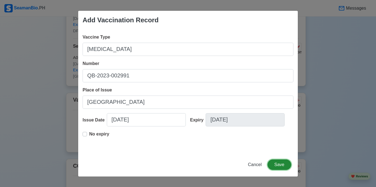
click at [280, 164] on button "Save" at bounding box center [280, 164] width 24 height 10
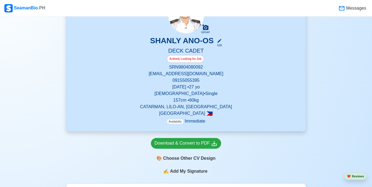
scroll to position [83, 0]
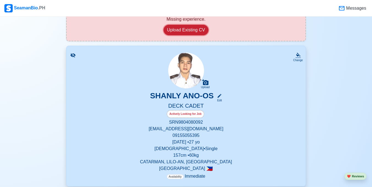
click at [197, 29] on button "Upload Existing CV" at bounding box center [186, 30] width 45 height 10
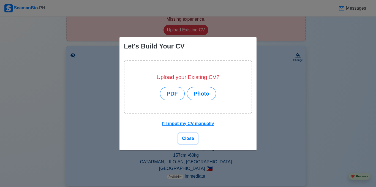
click at [188, 139] on span "Close" at bounding box center [188, 138] width 12 height 5
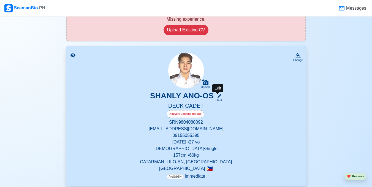
click at [220, 99] on div "Edit" at bounding box center [218, 100] width 7 height 4
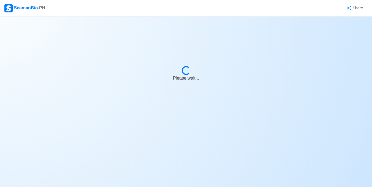
select select "Actively Looking for Job"
select select "Visible for Hiring"
select select "Single"
select select "[DEMOGRAPHIC_DATA]"
select select "PH"
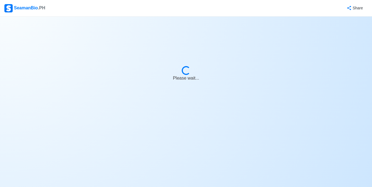
select select "4102416000000"
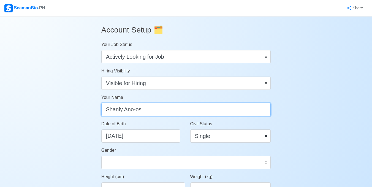
click at [122, 111] on input "Shanly Ano-os" at bounding box center [186, 109] width 170 height 13
click at [177, 110] on input "Shanly Encio Ano-os" at bounding box center [186, 109] width 170 height 13
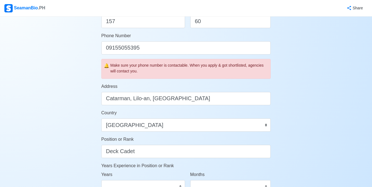
scroll to position [275, 0]
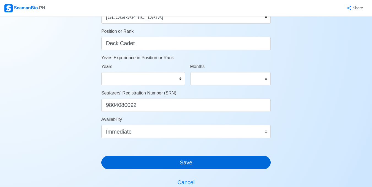
type input "Shanly Encio Ano-os"
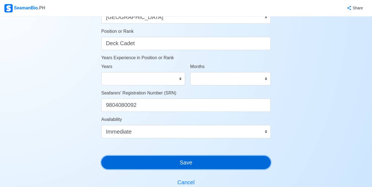
click at [192, 162] on button "Save" at bounding box center [186, 162] width 170 height 13
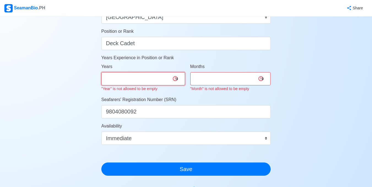
click at [174, 79] on select "0 1 2 3 4 5 6 7 8 9 10 11 12 13 14 15 16 17 18 19 20 21 22 23 24 25 26 27 28 29…" at bounding box center [143, 78] width 84 height 13
select select "0"
click at [101, 72] on select "0 1 2 3 4 5 6 7 8 9 10 11 12 13 14 15 16 17 18 19 20 21 22 23 24 25 26 27 28 29…" at bounding box center [143, 78] width 84 height 13
drag, startPoint x: 243, startPoint y: 79, endPoint x: 236, endPoint y: 80, distance: 7.6
click at [243, 79] on select "0 1 2 3 4 5 6 7 8 9 10 11" at bounding box center [230, 78] width 81 height 13
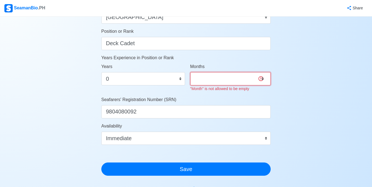
select select "0"
click at [190, 72] on select "0 1 2 3 4 5 6 7 8 9 10 11" at bounding box center [230, 78] width 81 height 13
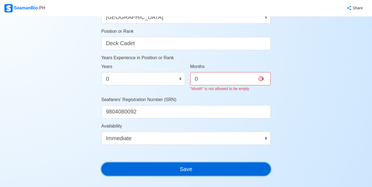
click at [175, 168] on button "Save" at bounding box center [186, 168] width 170 height 13
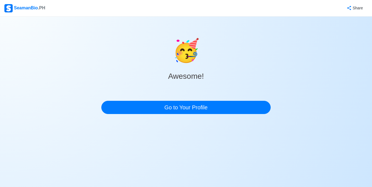
scroll to position [0, 0]
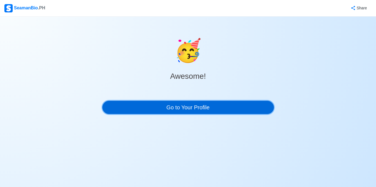
click at [207, 109] on link "Go to Your Profile" at bounding box center [188, 107] width 172 height 13
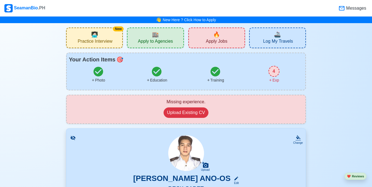
click at [218, 40] on span "Apply Jobs" at bounding box center [216, 42] width 21 height 7
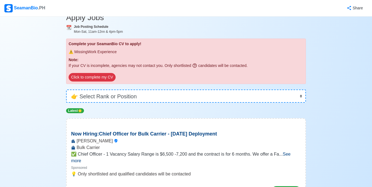
scroll to position [83, 0]
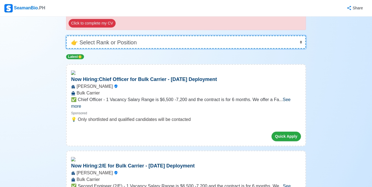
click at [283, 44] on select "👉 Select Rank or Position Master Chief Officer 2nd Officer 3rd Officer Junior O…" at bounding box center [186, 42] width 240 height 13
select select "Messman"
click at [66, 49] on select "👉 Select Rank or Position Master Chief Officer 2nd Officer 3rd Officer Junior O…" at bounding box center [186, 42] width 240 height 13
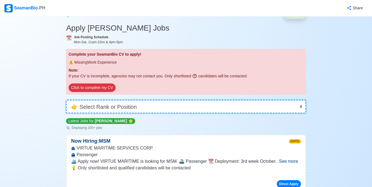
scroll to position [83, 0]
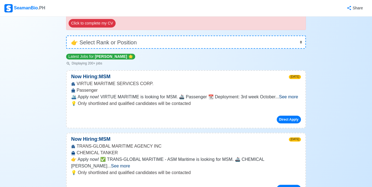
click at [287, 97] on span "See more" at bounding box center [288, 96] width 19 height 5
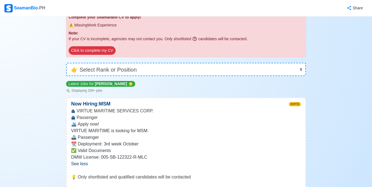
scroll to position [55, 0]
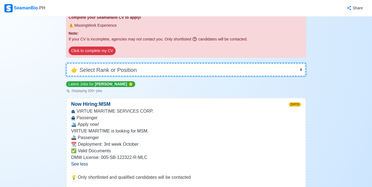
click at [299, 70] on select "👉 Select Rank or Position Master Chief Officer 2nd Officer 3rd Officer Junior O…" at bounding box center [186, 69] width 240 height 13
click at [299, 71] on select "👉 Select Rank or Position Master Chief Officer 2nd Officer 3rd Officer Junior O…" at bounding box center [186, 69] width 240 height 13
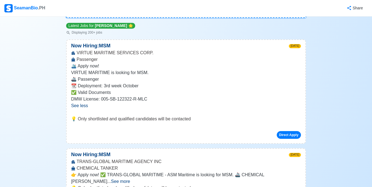
scroll to position [165, 0]
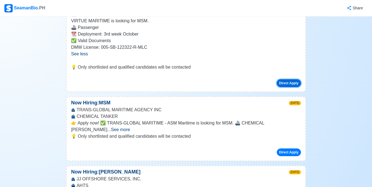
click at [292, 83] on button "Direct Apply" at bounding box center [289, 83] width 24 height 8
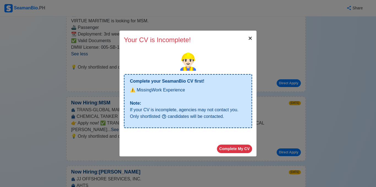
click at [251, 39] on span "×" at bounding box center [250, 37] width 4 height 7
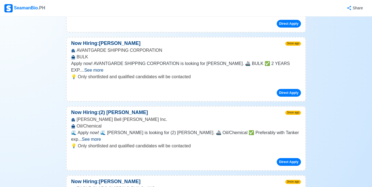
scroll to position [2425, 0]
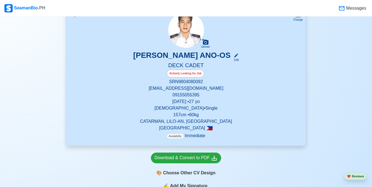
scroll to position [220, 0]
